Goal: Obtain resource: Download file/media

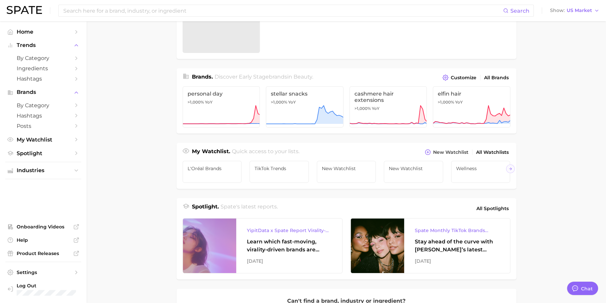
scroll to position [116, 0]
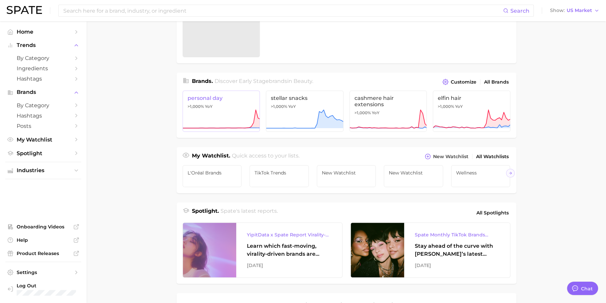
click at [225, 123] on icon at bounding box center [221, 119] width 78 height 20
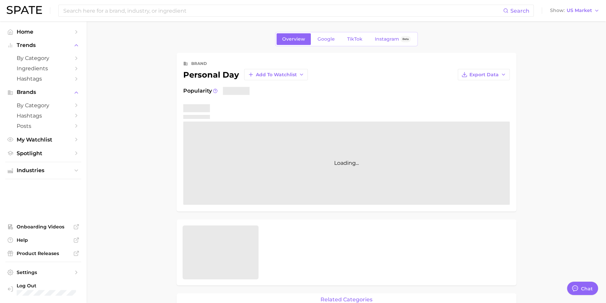
type textarea "x"
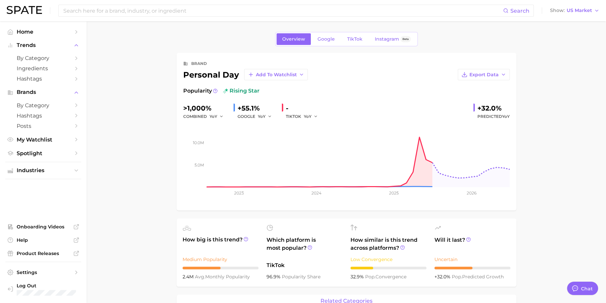
click at [39, 14] on img at bounding box center [24, 10] width 35 height 8
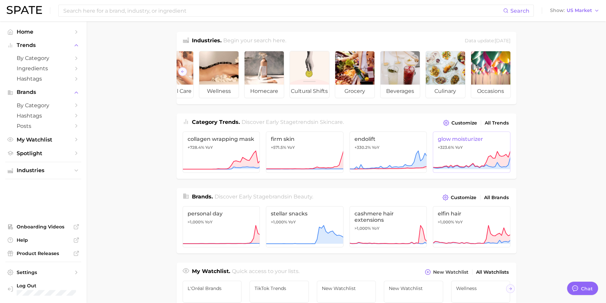
scroll to position [8, 0]
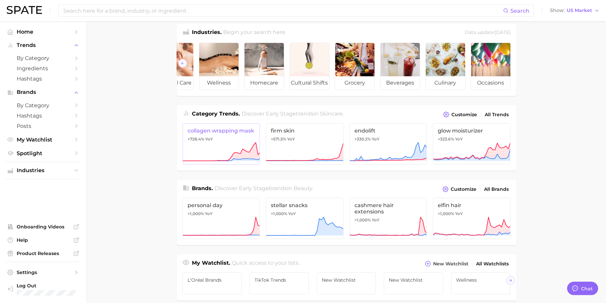
click at [249, 140] on link "collagen wrapping mask +728.4% YoY" at bounding box center [221, 143] width 78 height 41
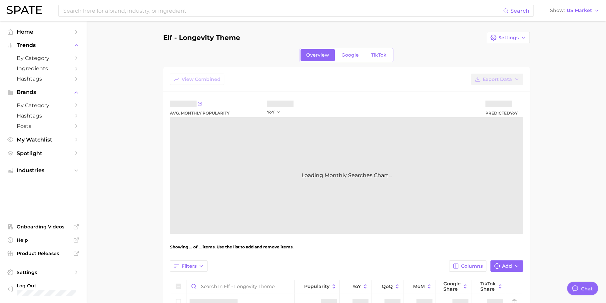
scroll to position [12, 0]
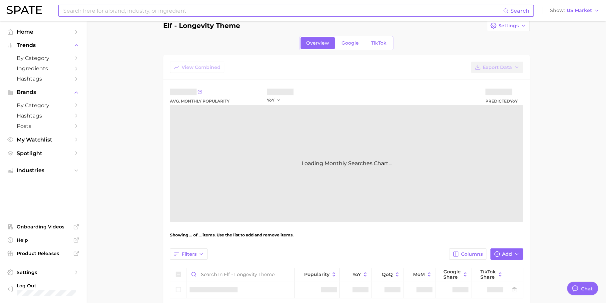
type textarea "x"
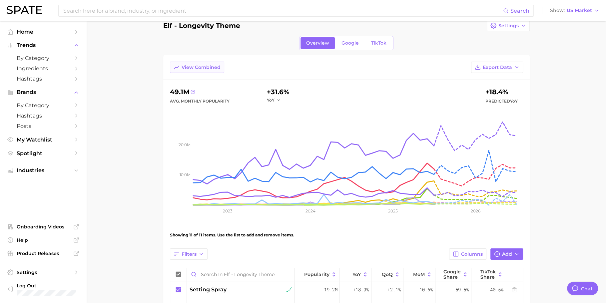
click at [203, 71] on button "View Combined" at bounding box center [197, 67] width 54 height 11
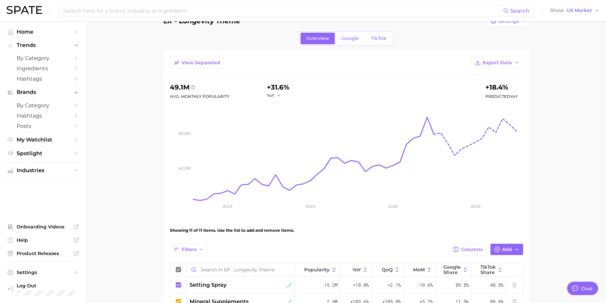
scroll to position [20, 0]
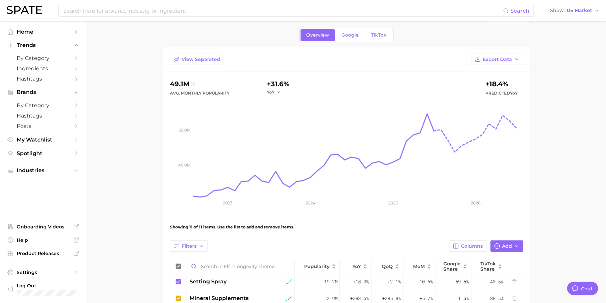
click at [193, 82] on icon at bounding box center [192, 84] width 5 height 5
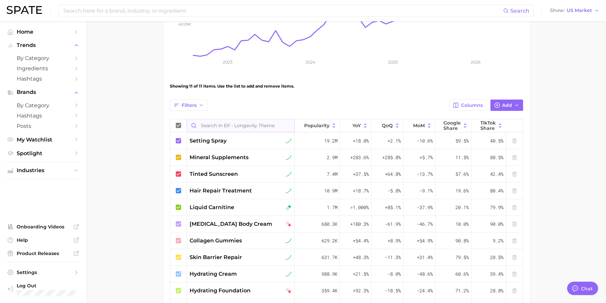
scroll to position [169, 0]
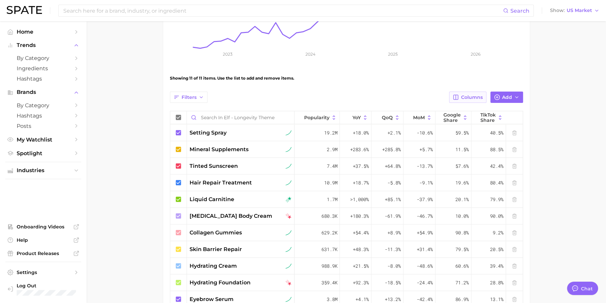
click at [476, 101] on button "Columns" at bounding box center [467, 97] width 37 height 11
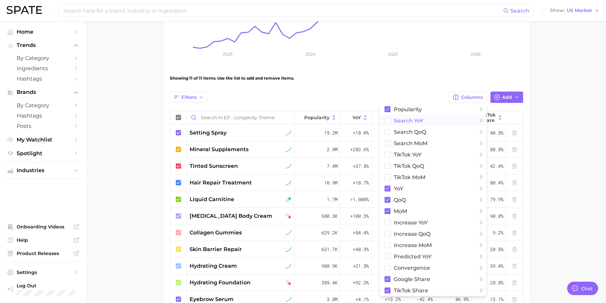
click at [428, 124] on button "Search YoY" at bounding box center [433, 120] width 107 height 11
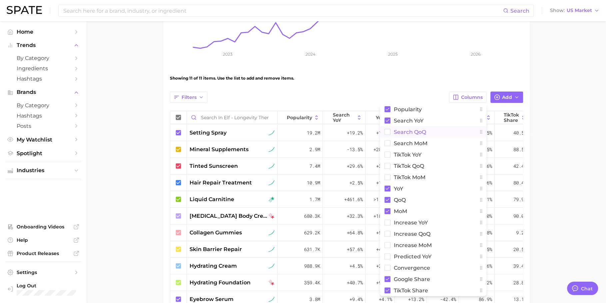
click at [428, 126] on button "Search QoQ" at bounding box center [433, 131] width 107 height 11
click at [428, 139] on button "Search MoM" at bounding box center [433, 143] width 107 height 11
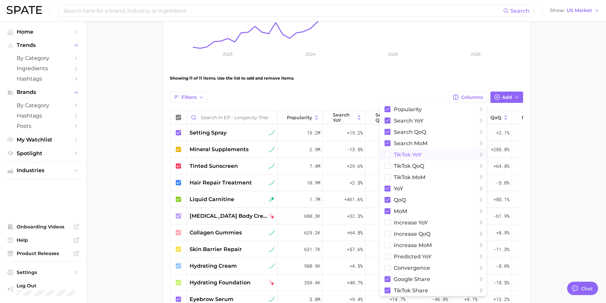
click at [428, 153] on button "TikTok YoY" at bounding box center [433, 154] width 107 height 11
click at [425, 165] on button "TikTok QoQ" at bounding box center [433, 165] width 107 height 11
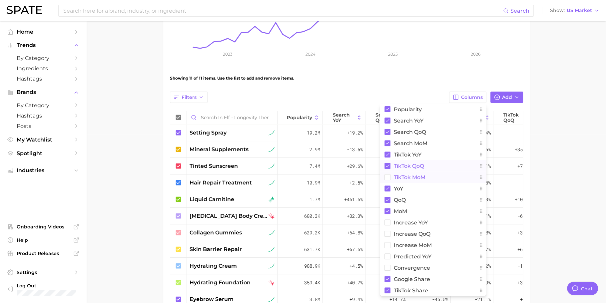
click at [425, 172] on button "TikTok MoM" at bounding box center [433, 176] width 107 height 11
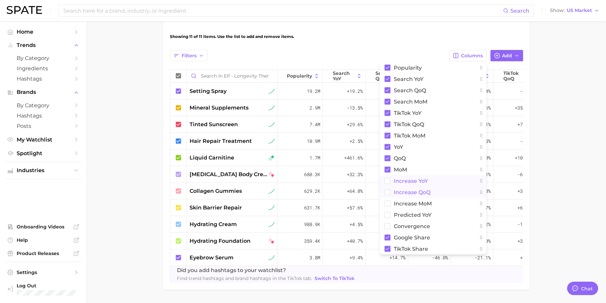
scroll to position [215, 0]
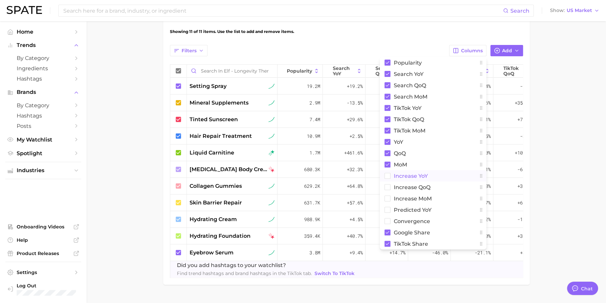
click at [415, 176] on span "Increase YoY" at bounding box center [411, 176] width 34 height 6
click at [415, 184] on span "Increase QoQ" at bounding box center [412, 187] width 37 height 6
click at [415, 196] on span "Increase MoM" at bounding box center [413, 199] width 38 height 6
click at [415, 208] on span "Predicted YoY" at bounding box center [413, 210] width 38 height 6
click at [415, 216] on button "convergence" at bounding box center [433, 220] width 107 height 11
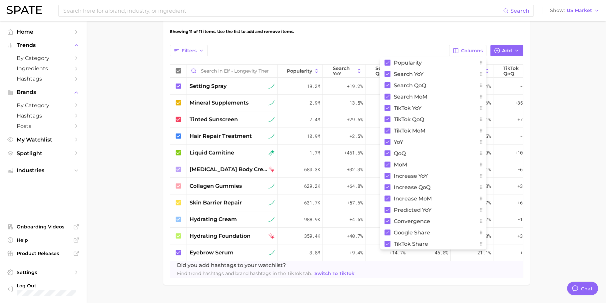
click at [591, 134] on main "elf - longevity theme Settings Overview Google TikTok View Separated Export Dat…" at bounding box center [346, 62] width 519 height 512
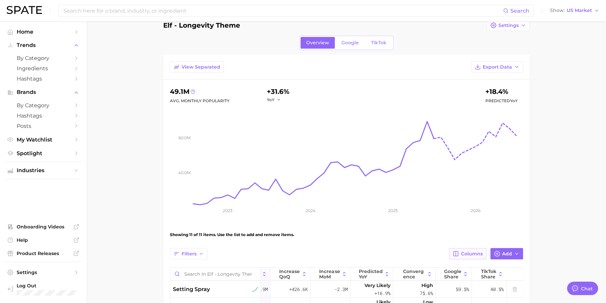
scroll to position [0, 0]
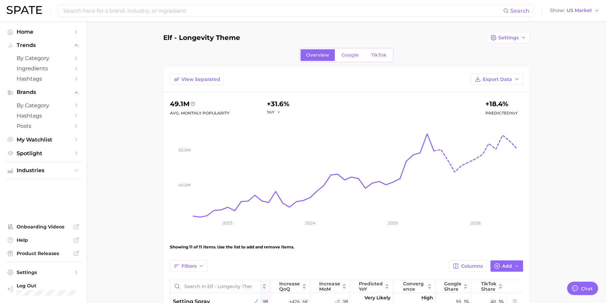
click at [497, 72] on div "View Separated Export Data 49.1m Avg. Monthly Popularity +31.6% YoY +18.4% Pred…" at bounding box center [346, 283] width 366 height 433
click at [497, 77] on span "Export Data" at bounding box center [496, 80] width 29 height 6
click at [480, 92] on span "Table Data CSV" at bounding box center [479, 92] width 37 height 6
